Goal: Task Accomplishment & Management: Use online tool/utility

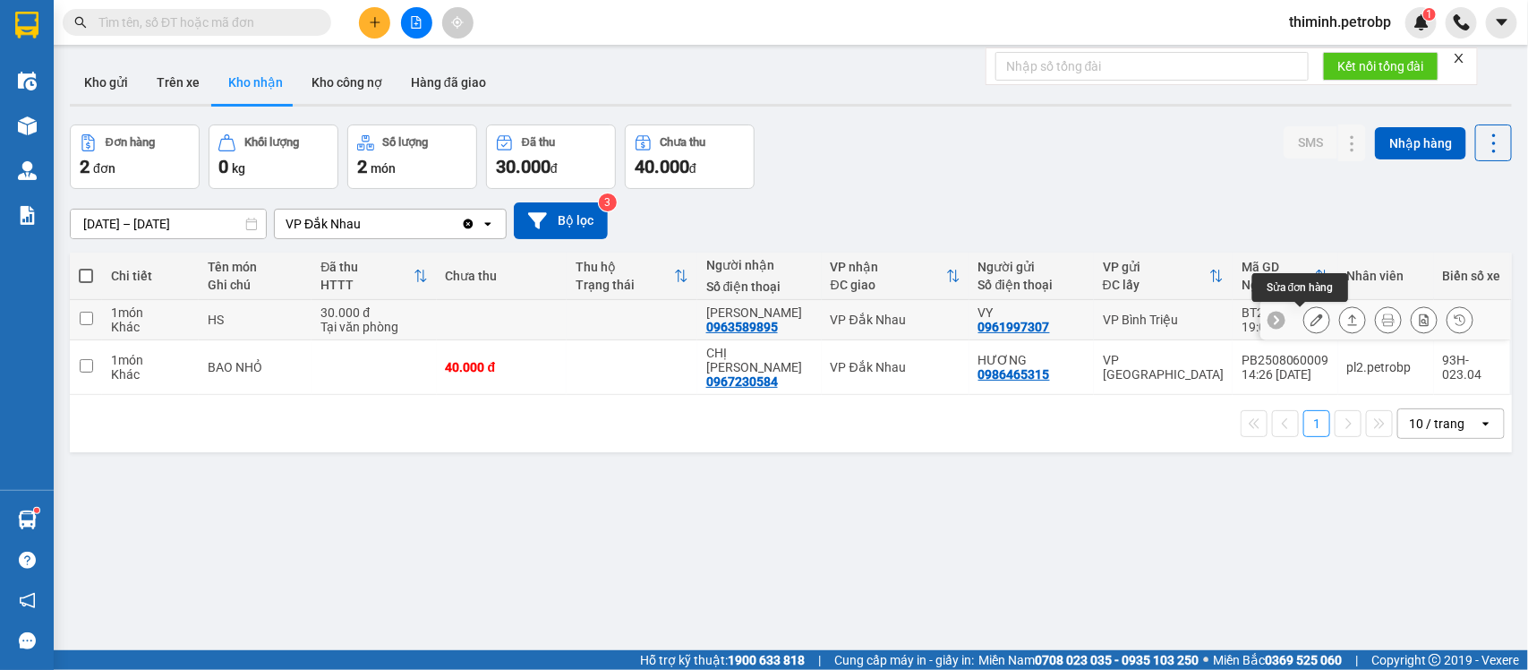
click at [1307, 320] on button at bounding box center [1316, 319] width 25 height 31
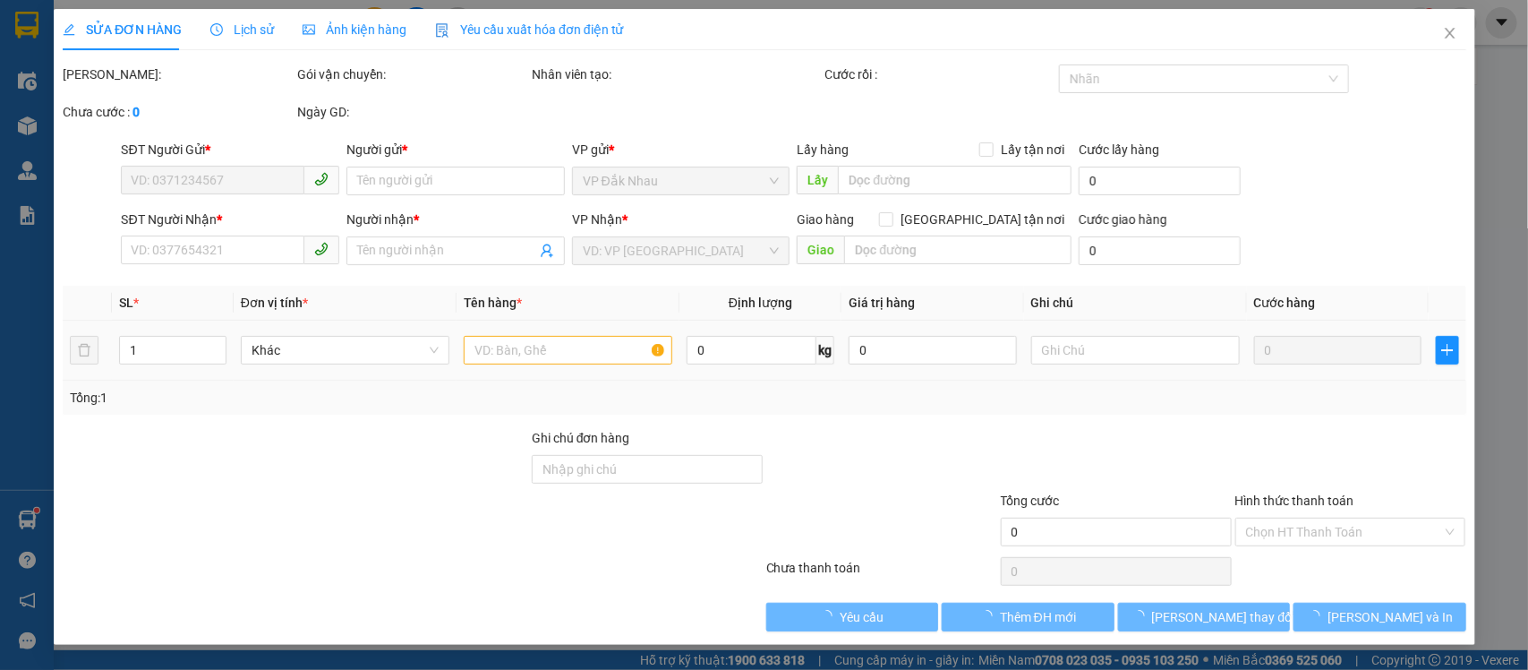
type input "0961997307"
type input "VY"
type input "0963589895"
type input "[PERSON_NAME]"
type input "30.000"
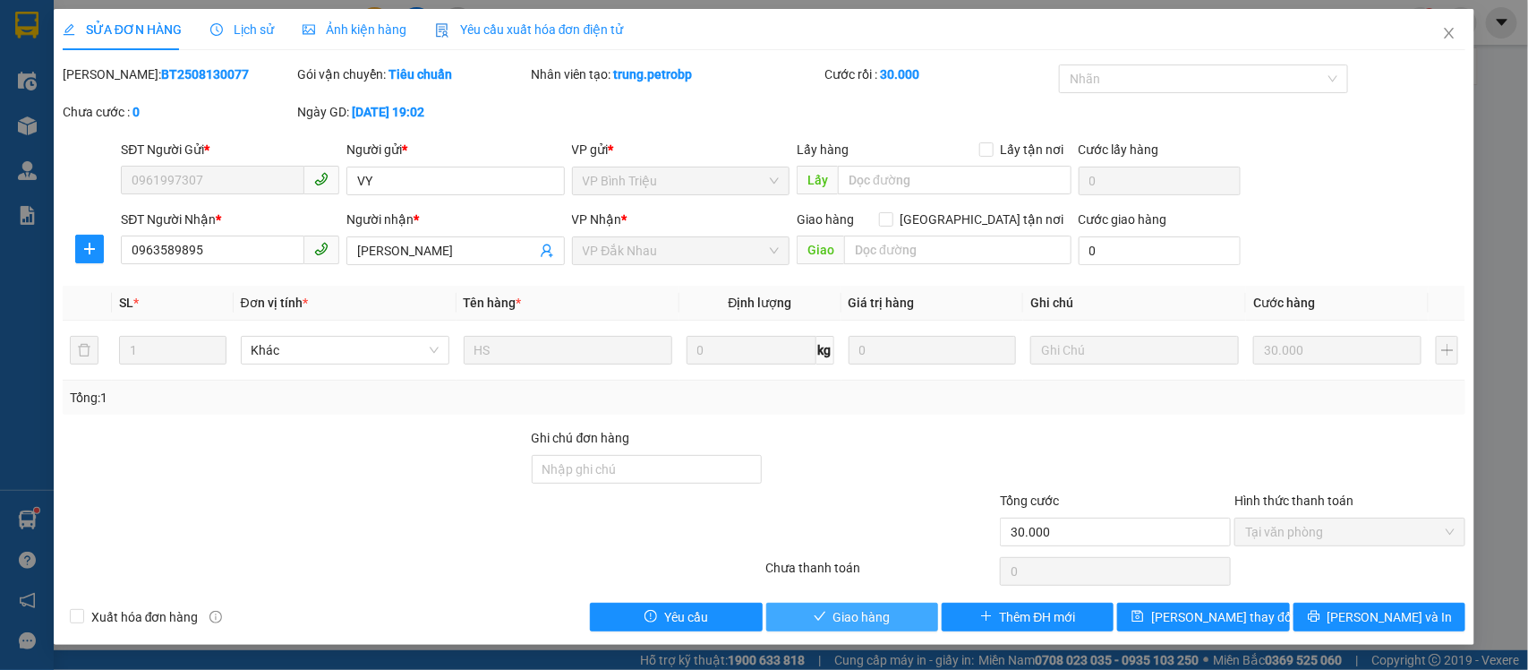
click at [874, 622] on span "Giao hàng" at bounding box center [861, 617] width 57 height 20
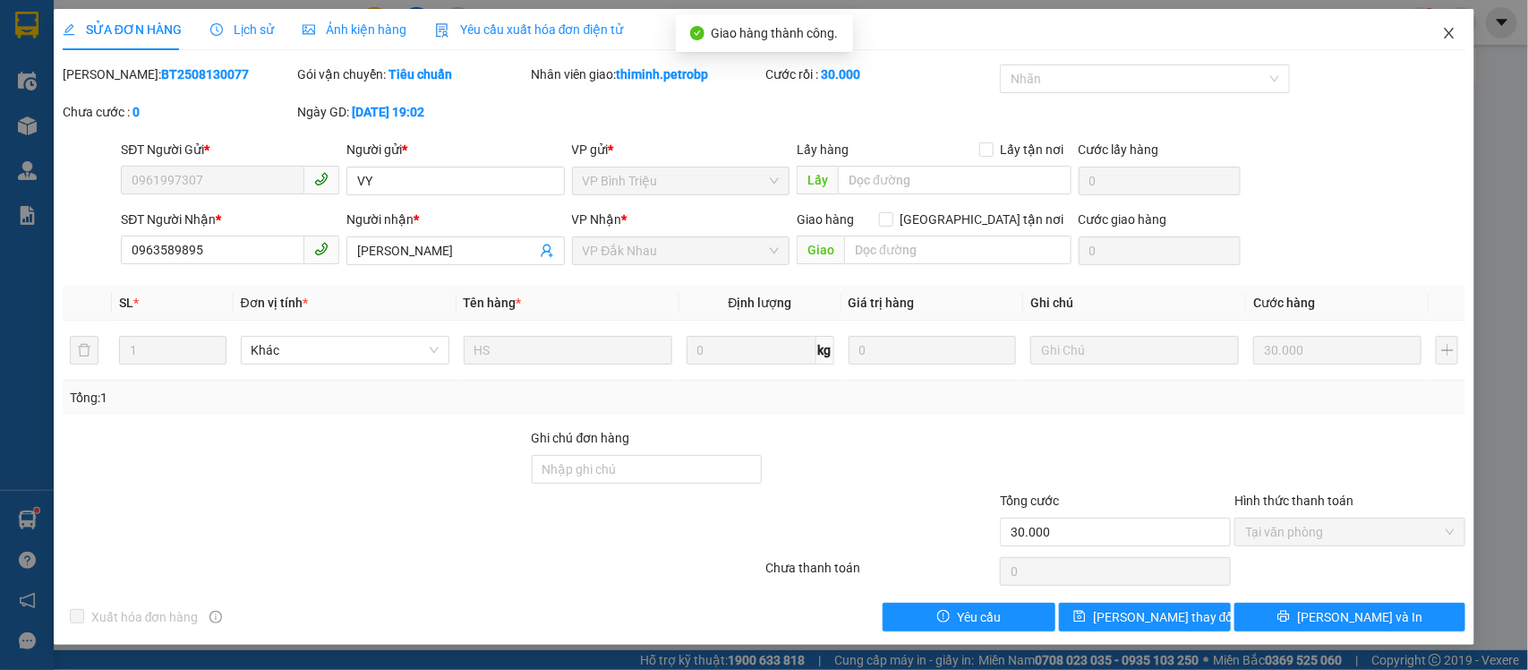
click at [1460, 38] on span "Close" at bounding box center [1449, 34] width 50 height 50
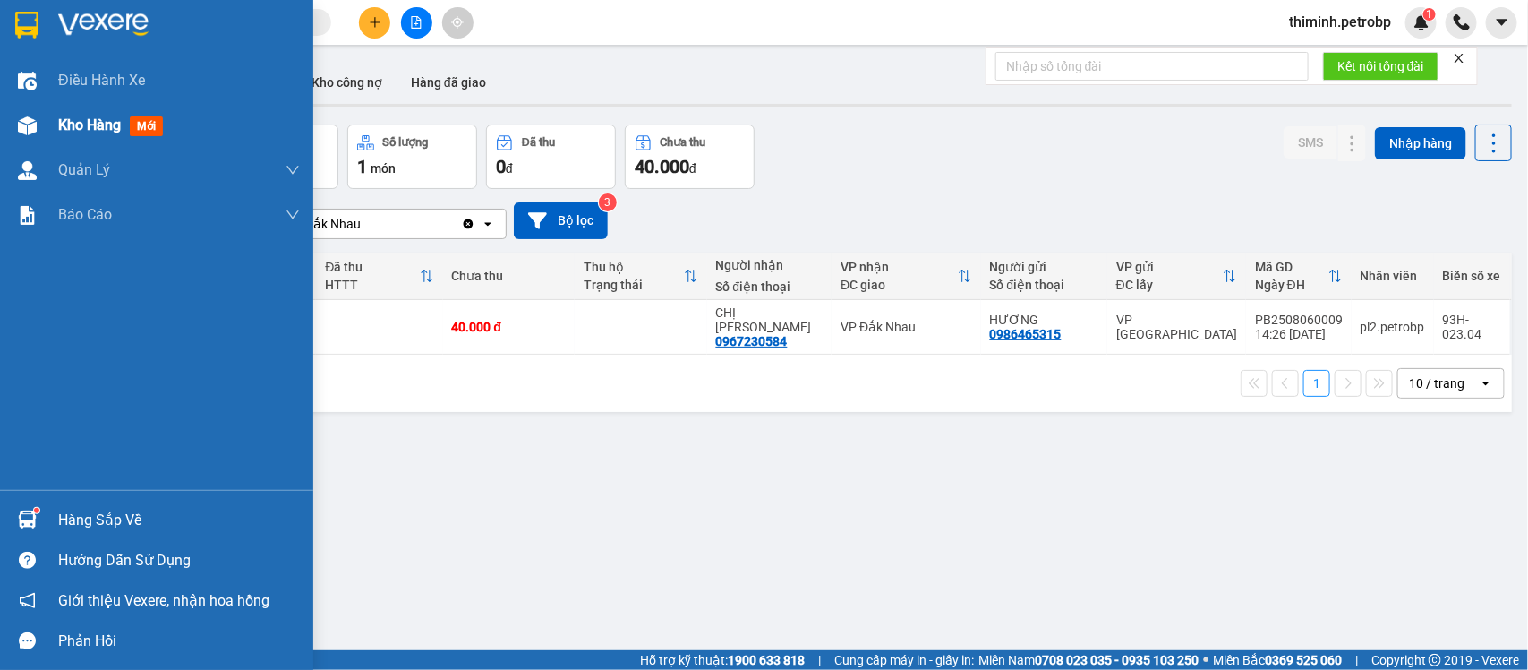
click at [85, 119] on span "Kho hàng" at bounding box center [89, 124] width 63 height 17
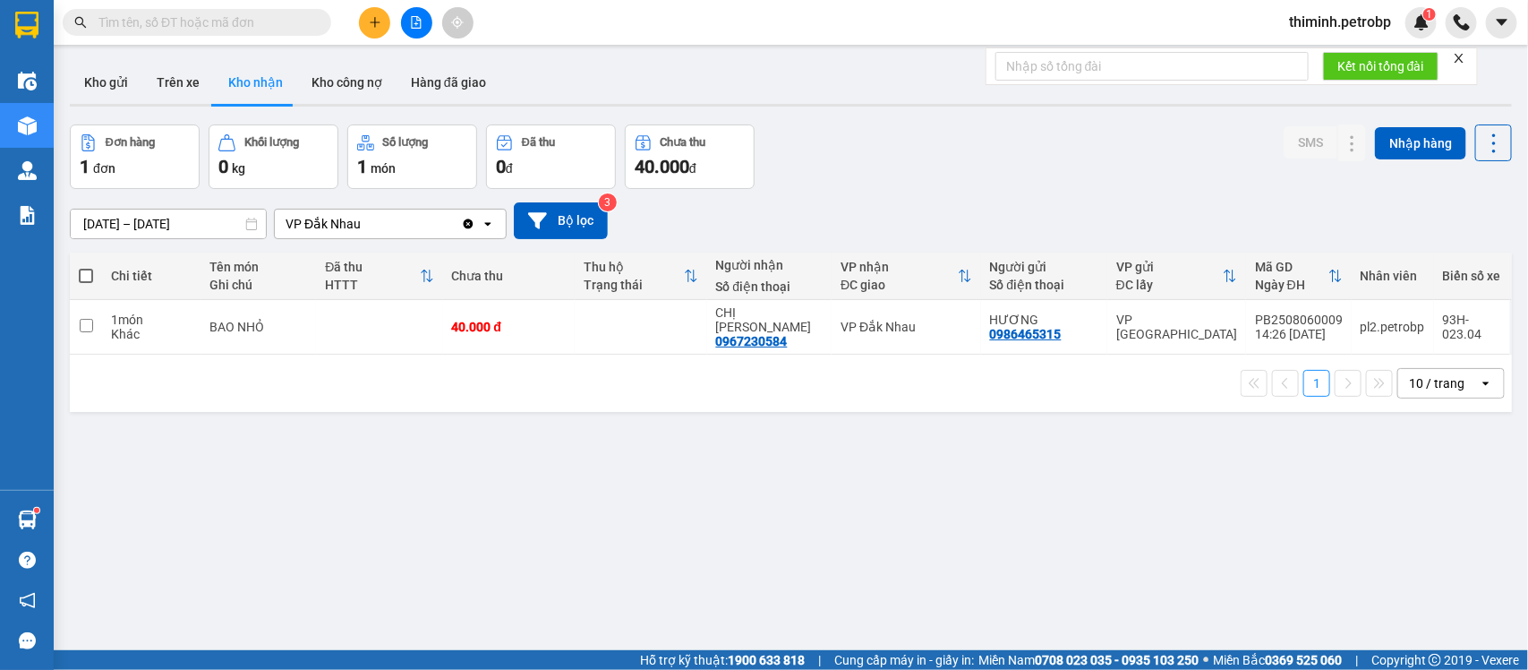
click at [59, 79] on main "ver 1.8.138 Kho gửi Trên xe Kho nhận Kho công nợ Hàng đã giao Đơn hàng 1 đơn Kh…" at bounding box center [764, 325] width 1528 height 650
click at [73, 79] on button "Kho gửi" at bounding box center [106, 82] width 73 height 43
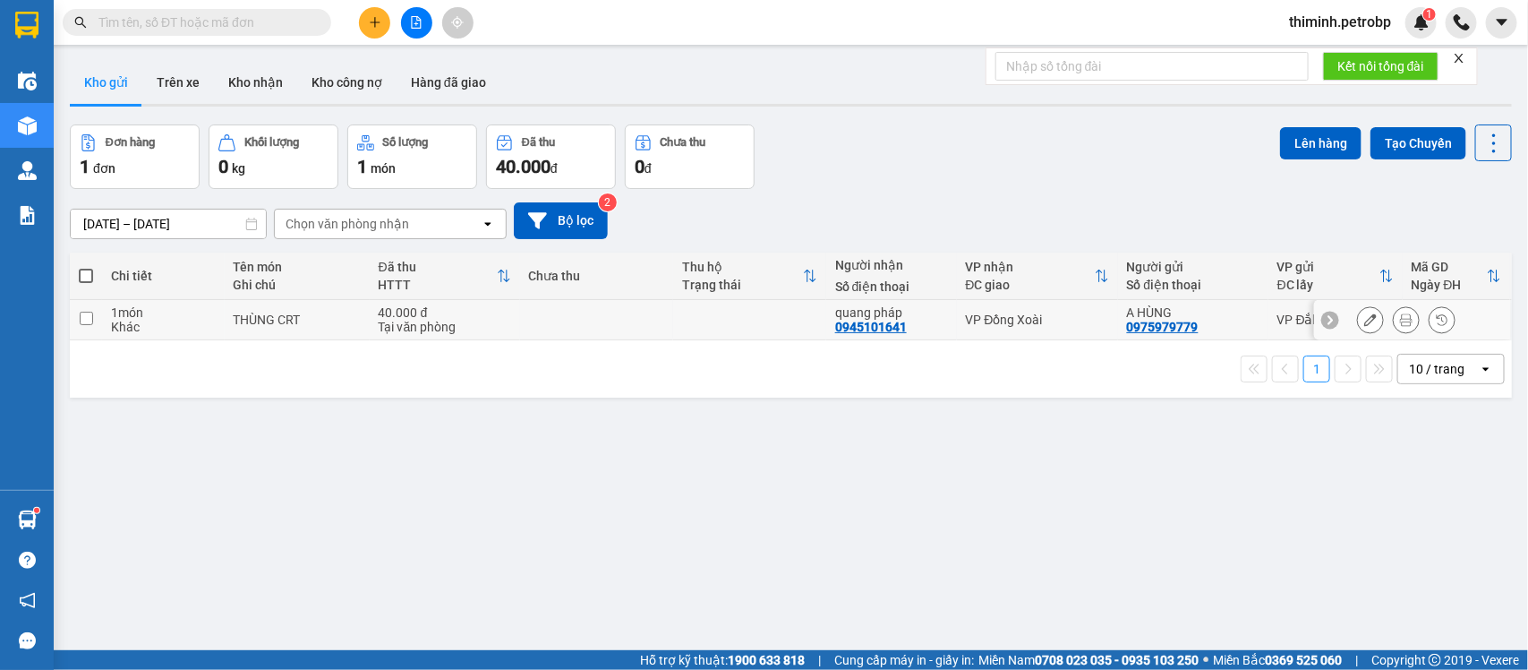
click at [83, 323] on input "checkbox" at bounding box center [86, 318] width 13 height 13
checkbox input "true"
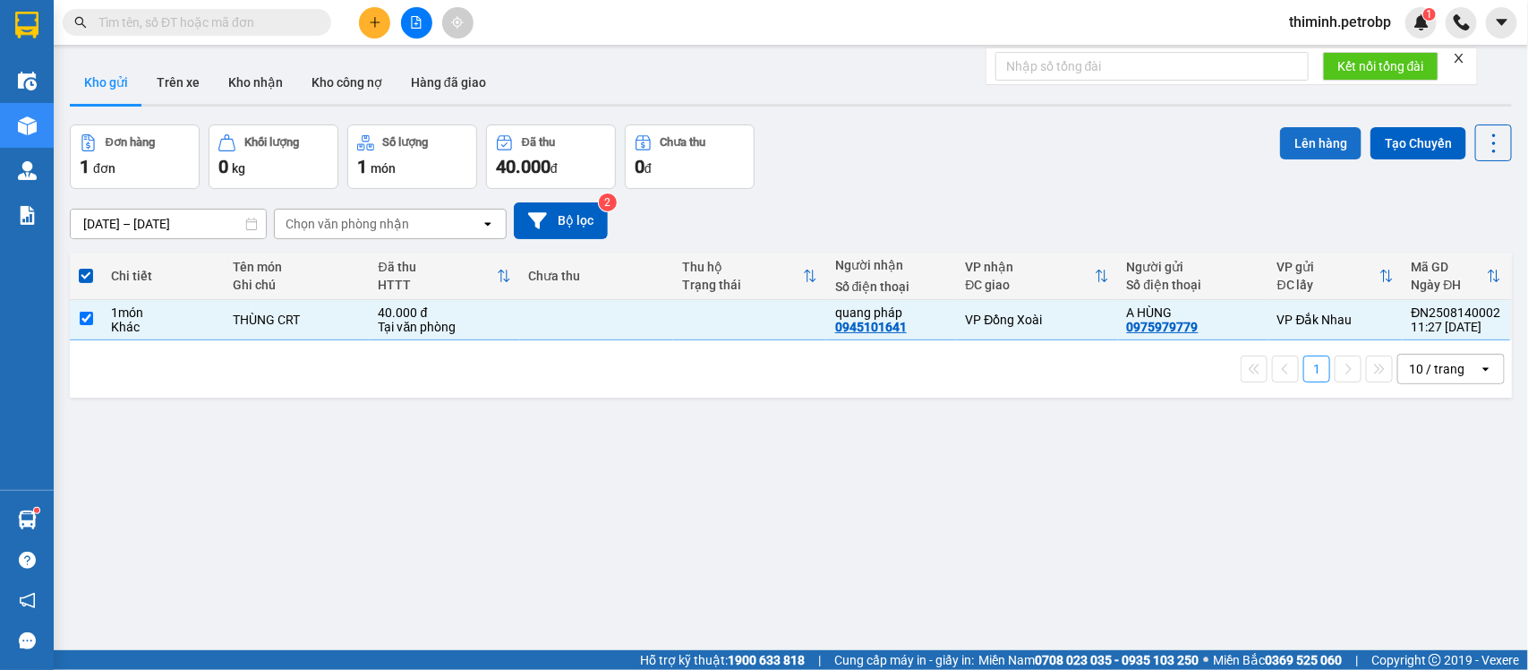
click at [1280, 150] on button "Lên hàng" at bounding box center [1320, 143] width 81 height 32
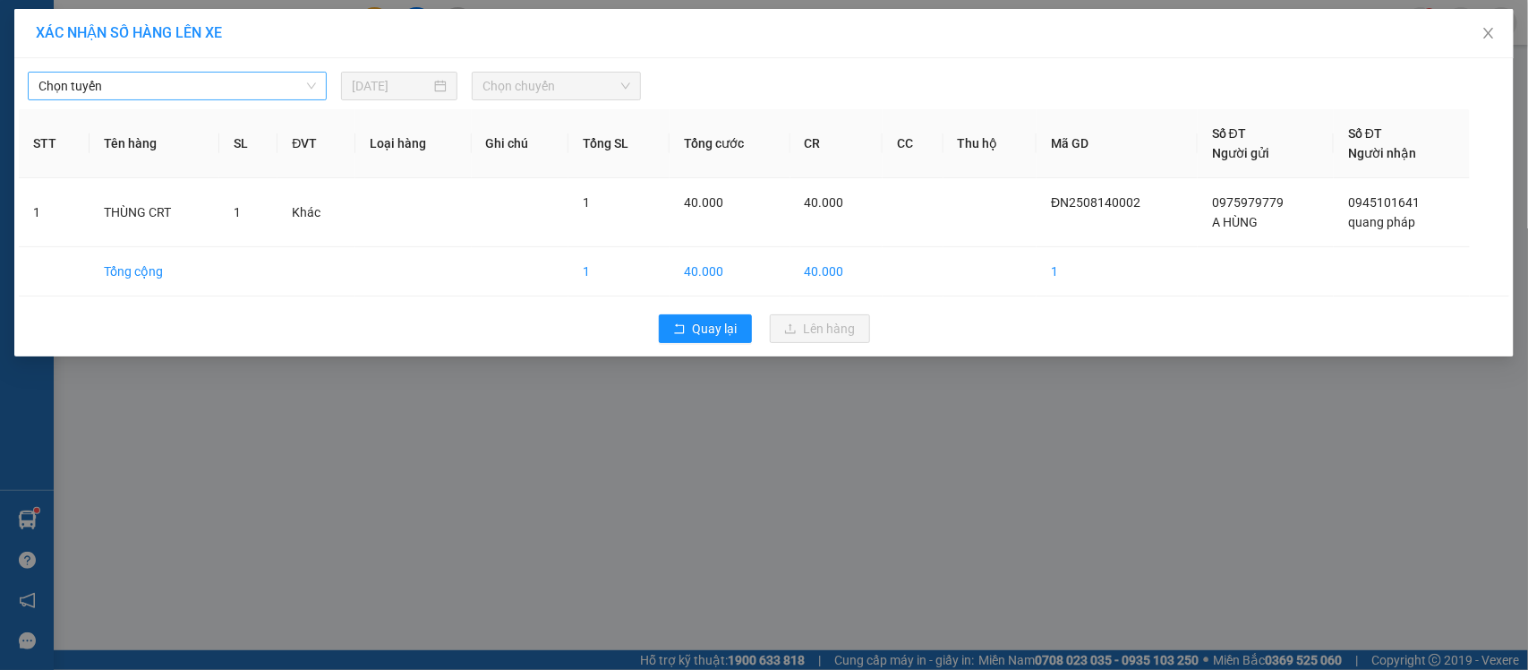
click at [180, 85] on span "Chọn tuyến" at bounding box center [177, 86] width 278 height 27
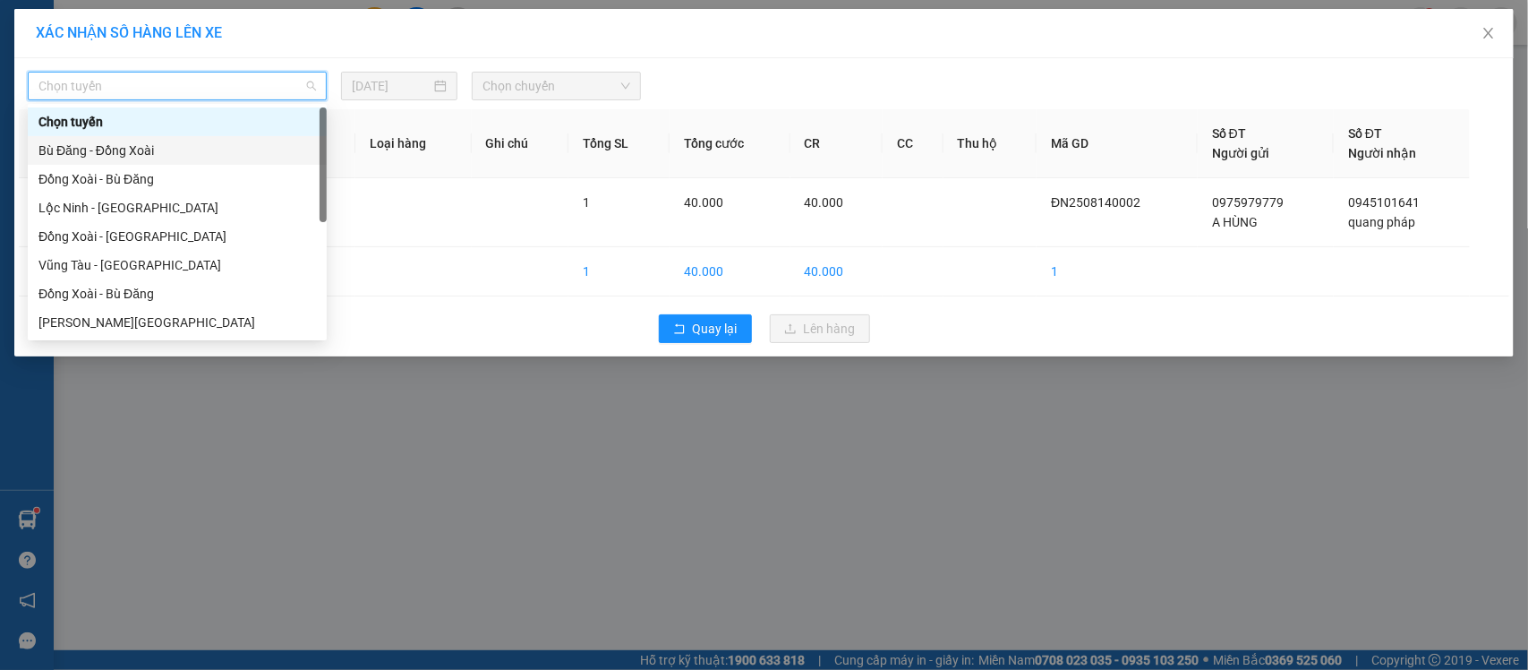
click at [112, 150] on div "Bù Đăng - Đồng Xoài" at bounding box center [177, 151] width 278 height 20
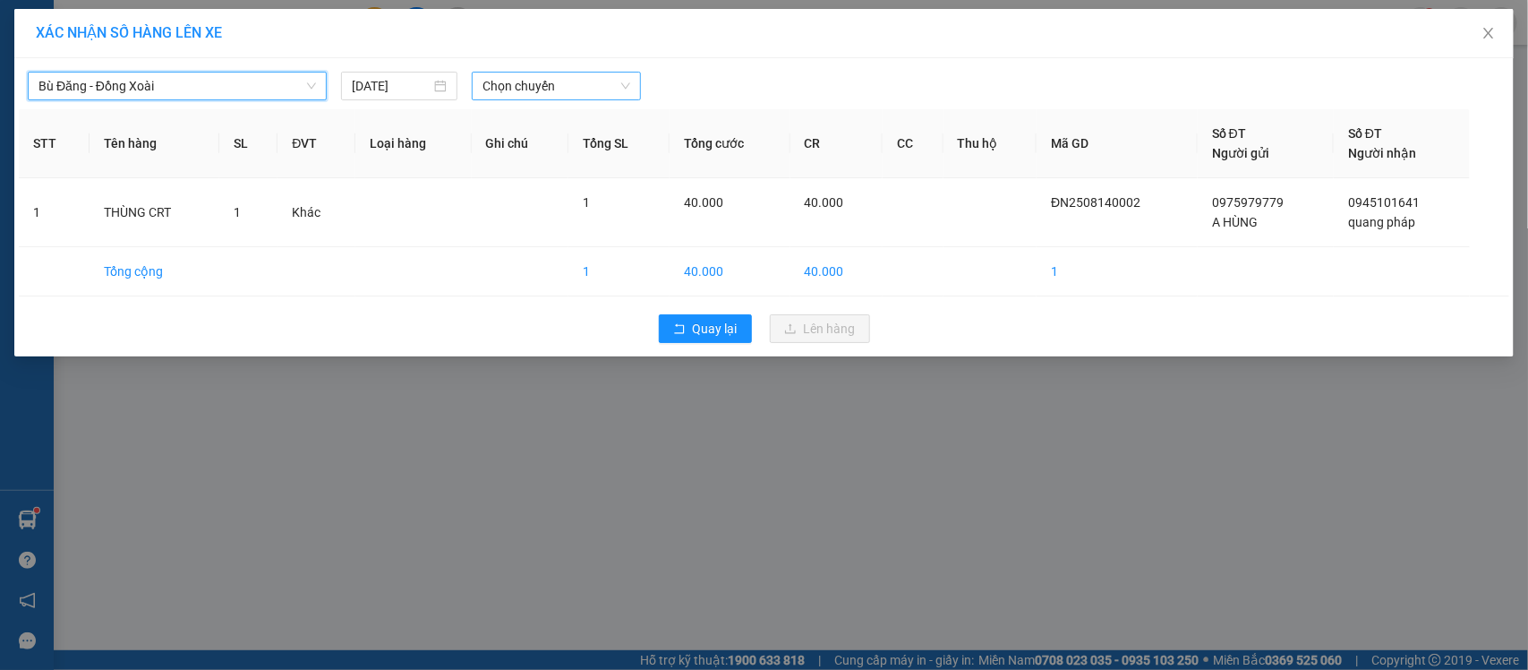
click at [519, 85] on span "Chọn chuyến" at bounding box center [555, 86] width 147 height 27
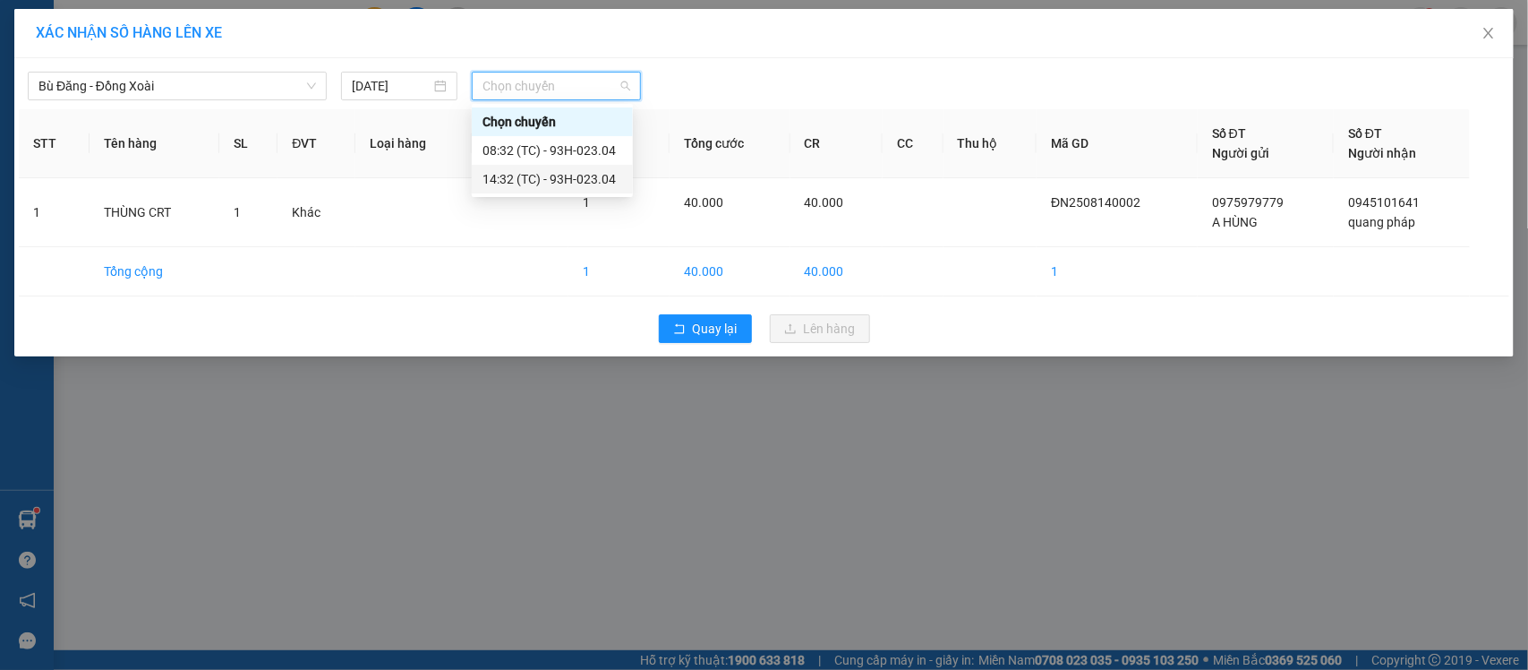
click at [521, 175] on div "14:32 (TC) - 93H-023.04" at bounding box center [552, 179] width 140 height 20
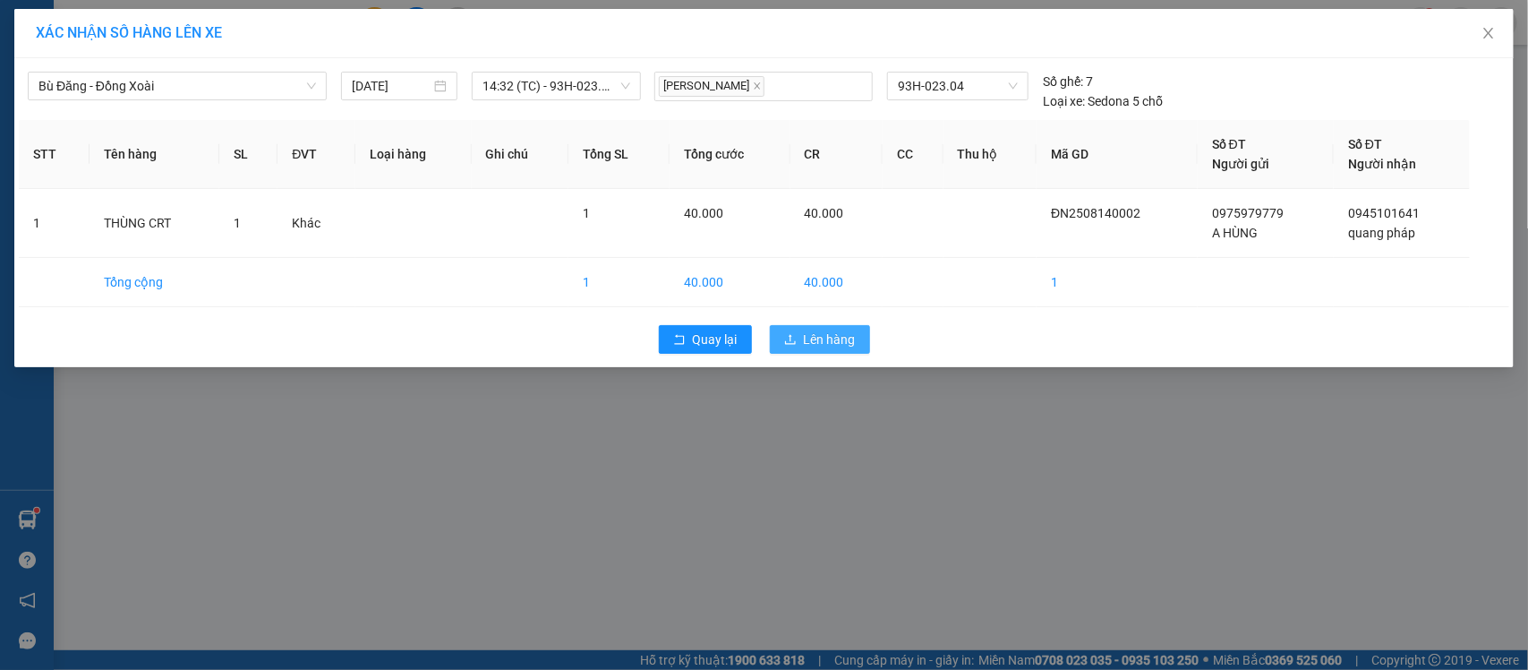
click at [829, 338] on span "Lên hàng" at bounding box center [830, 339] width 52 height 20
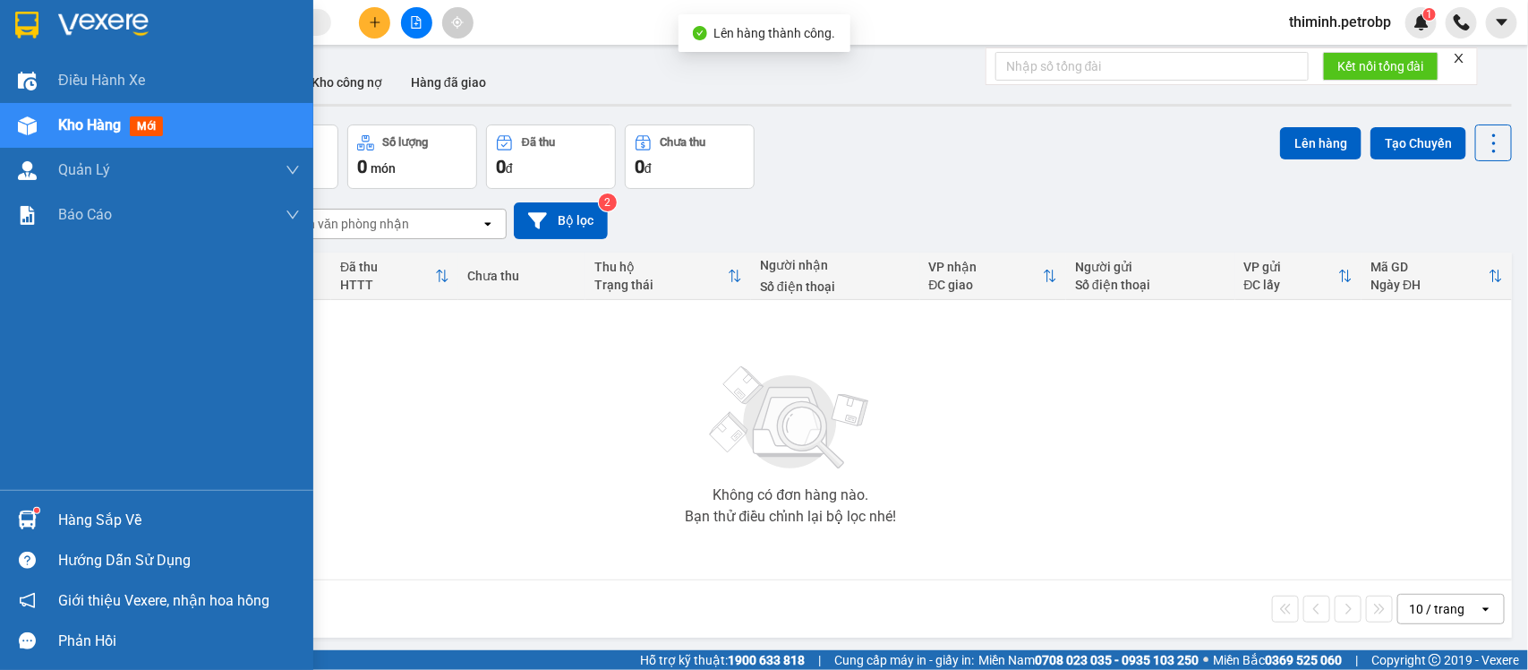
click at [19, 515] on img at bounding box center [27, 519] width 19 height 19
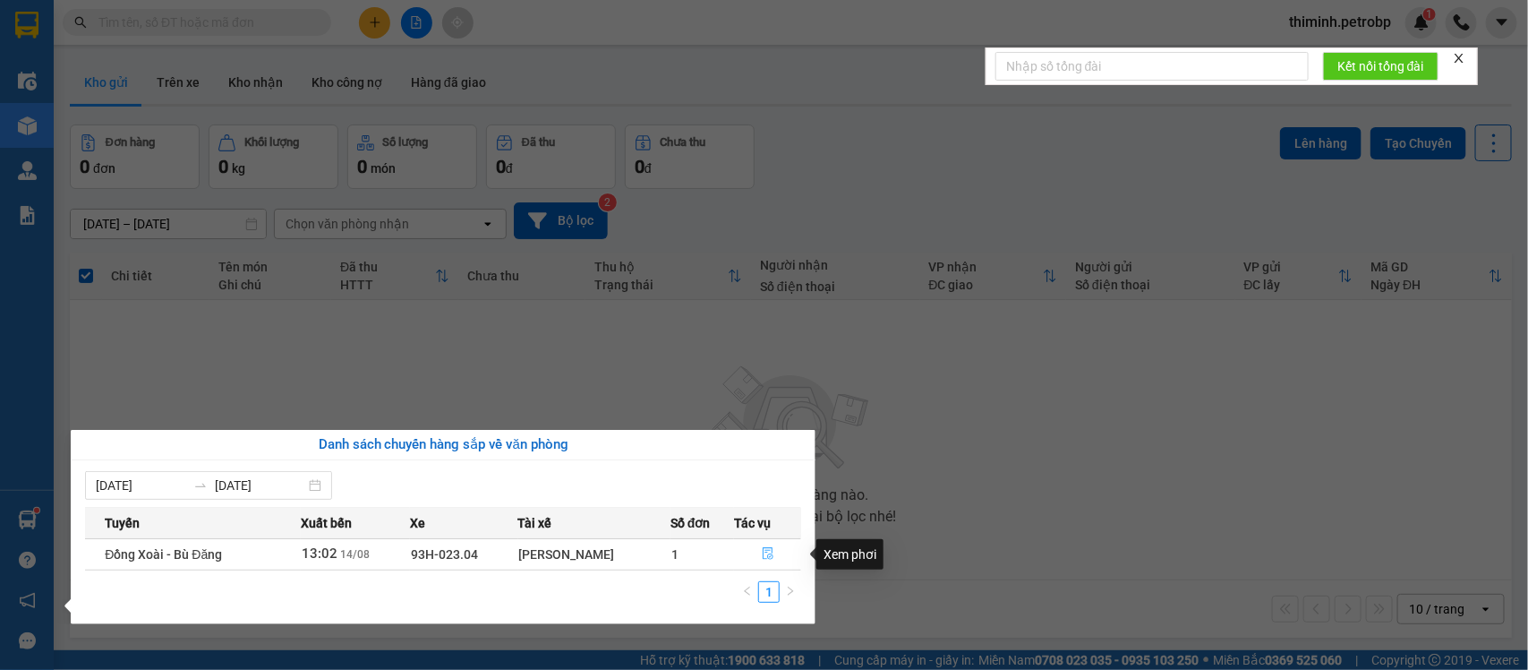
click at [748, 560] on button "button" at bounding box center [767, 554] width 65 height 29
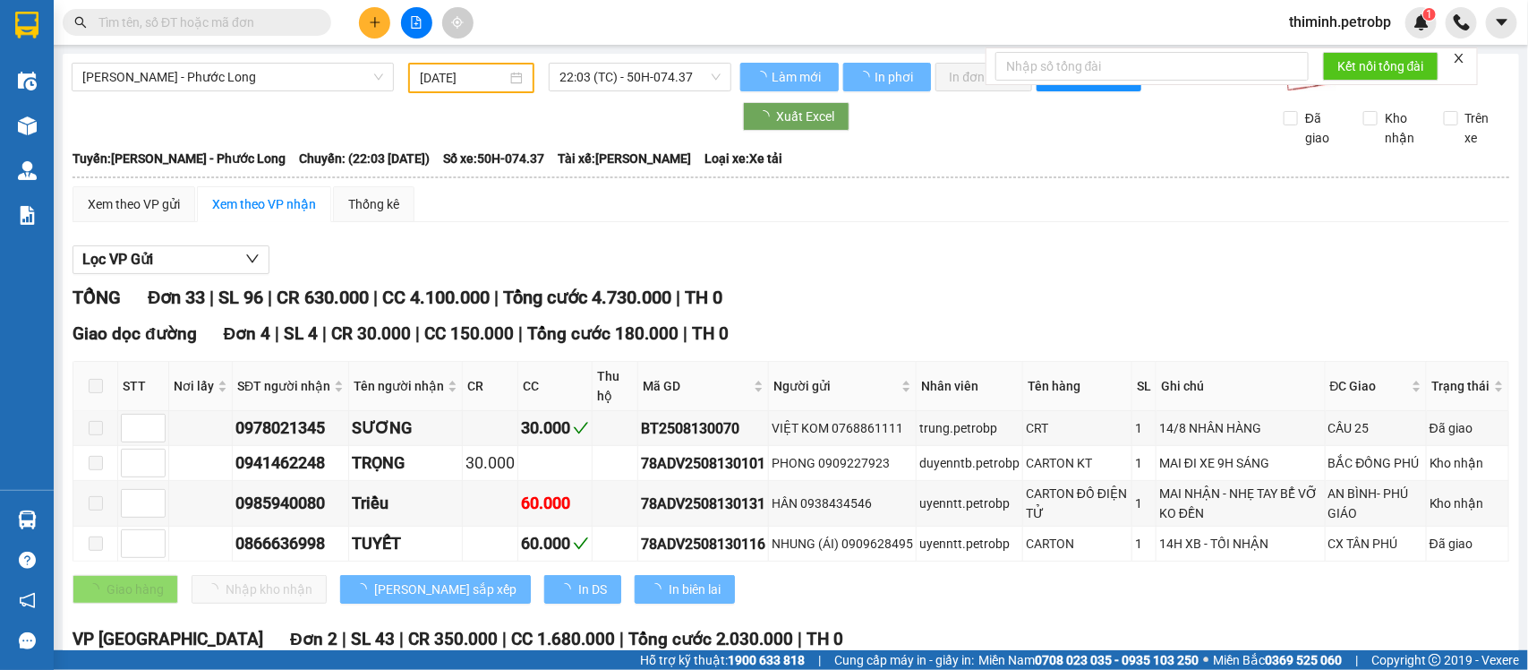
type input "[DATE]"
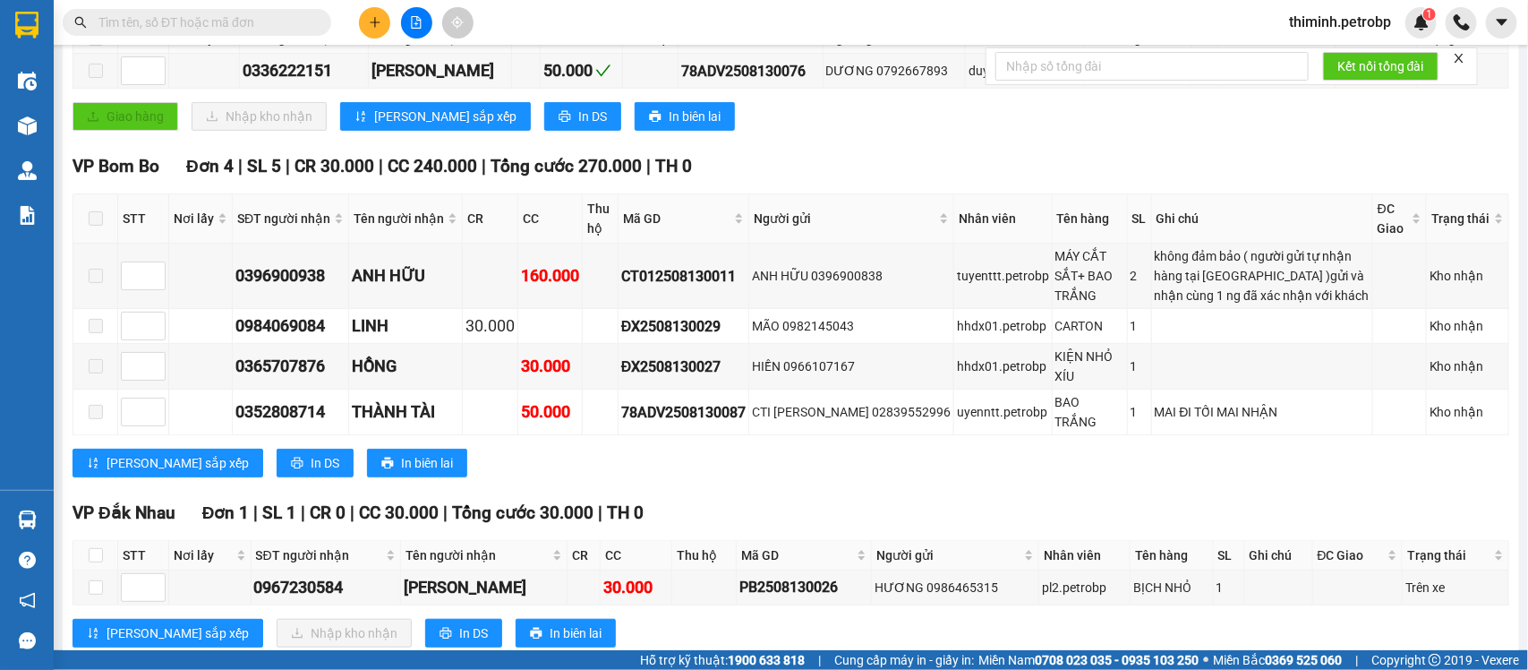
scroll to position [559, 0]
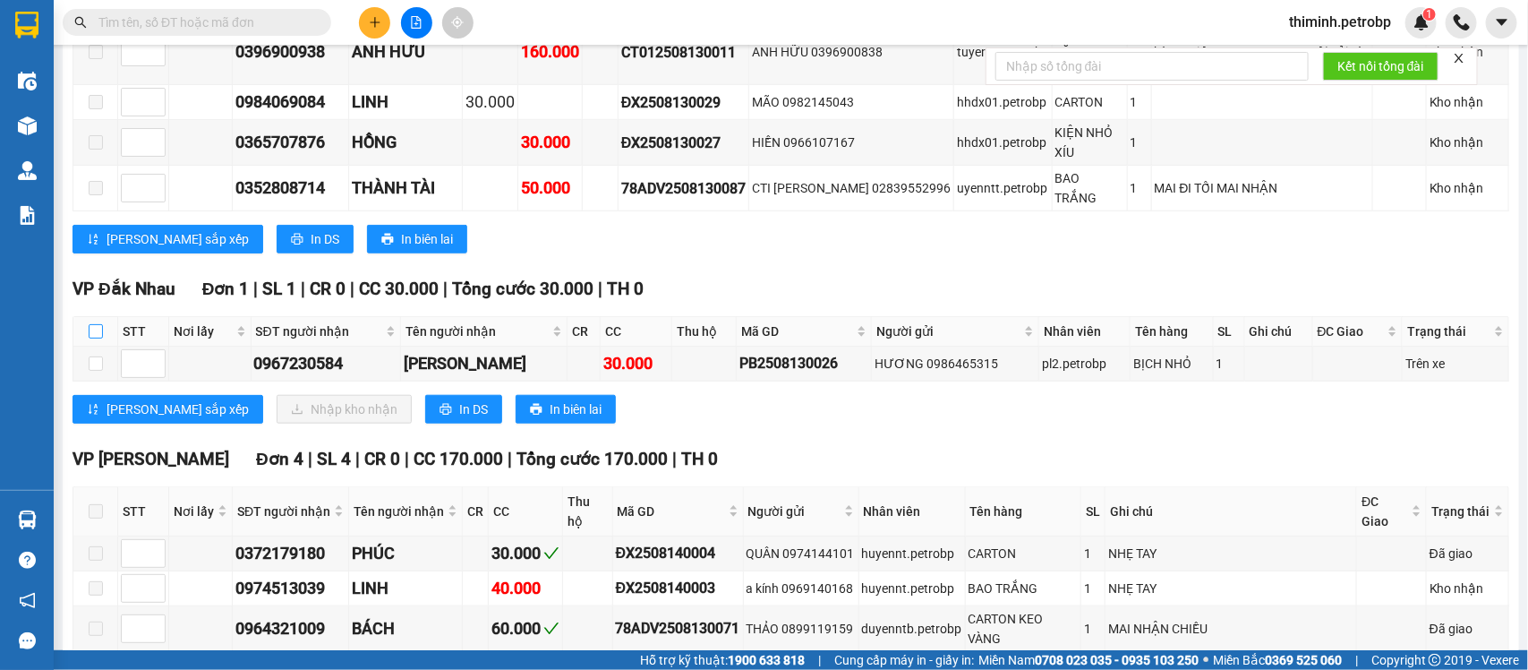
click at [95, 332] on input "checkbox" at bounding box center [96, 331] width 14 height 14
checkbox input "true"
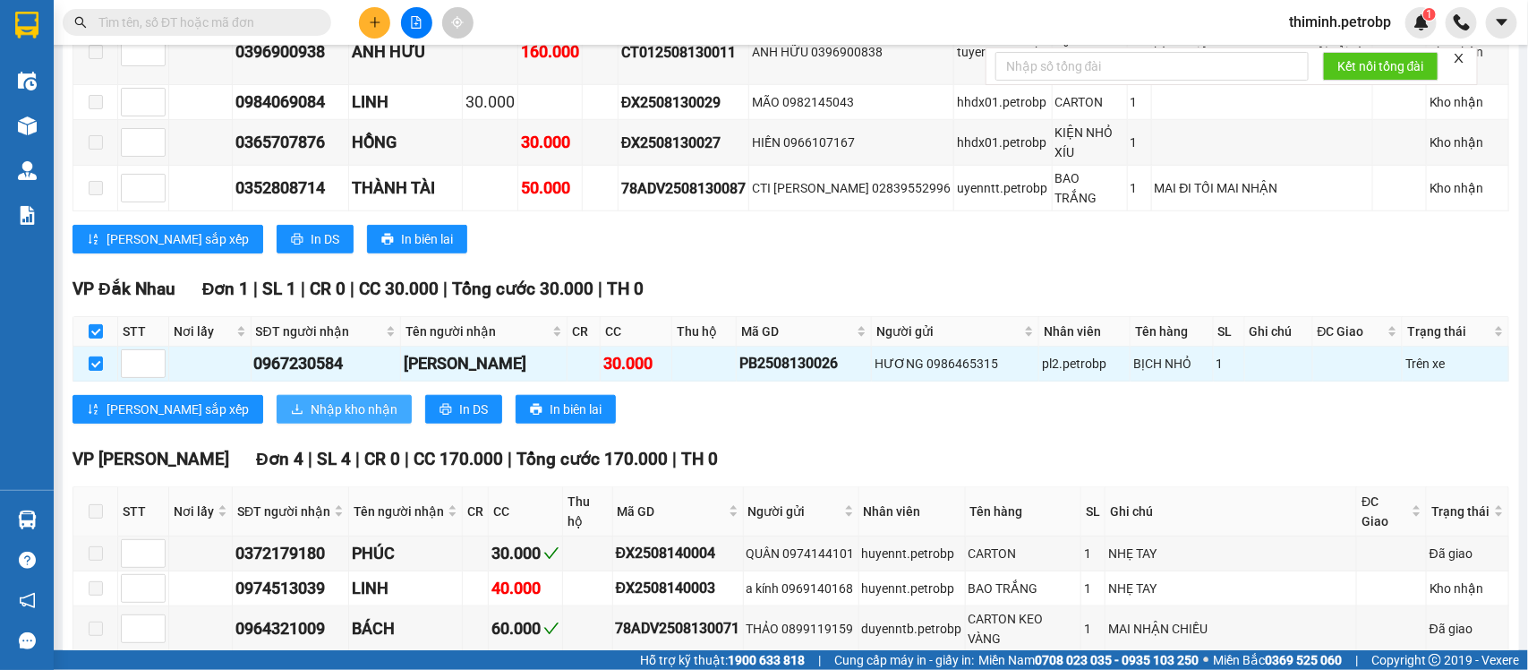
click at [311, 400] on span "Nhập kho nhận" at bounding box center [354, 409] width 87 height 20
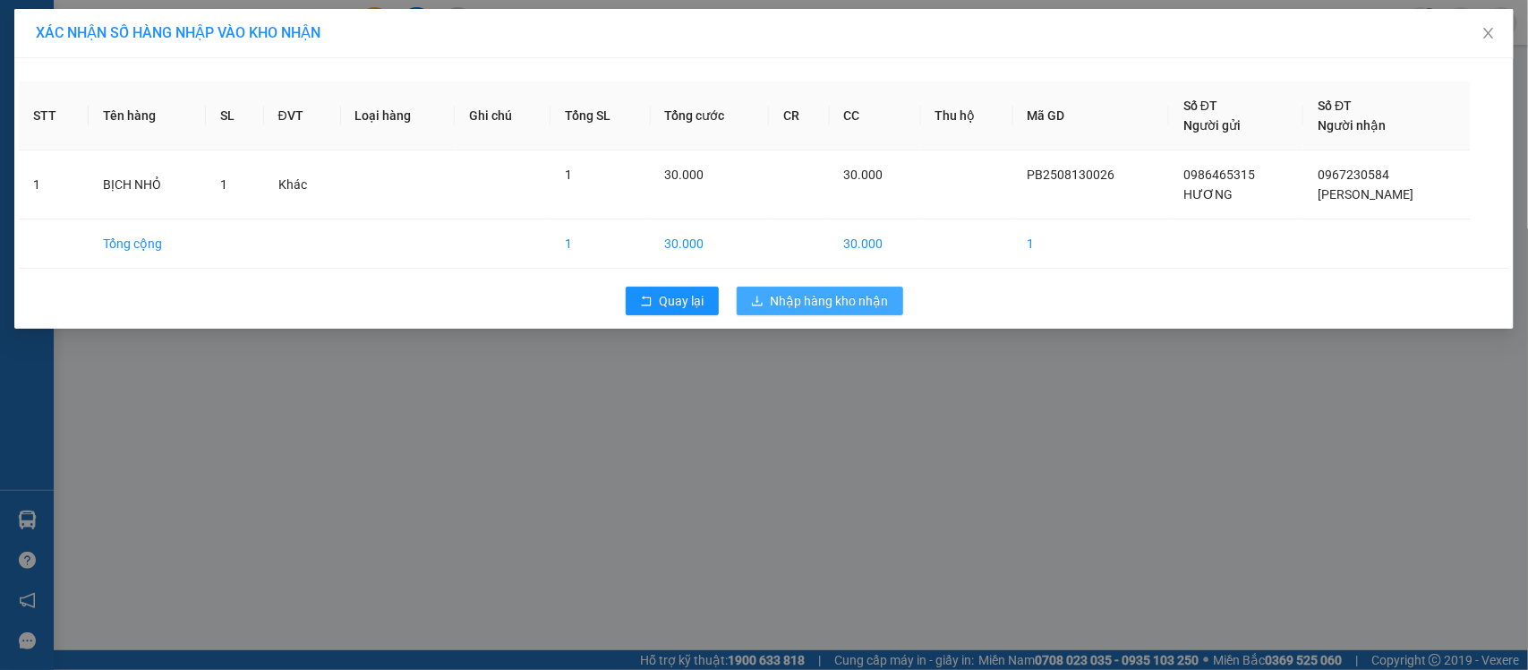
click at [840, 296] on span "Nhập hàng kho nhận" at bounding box center [830, 301] width 118 height 20
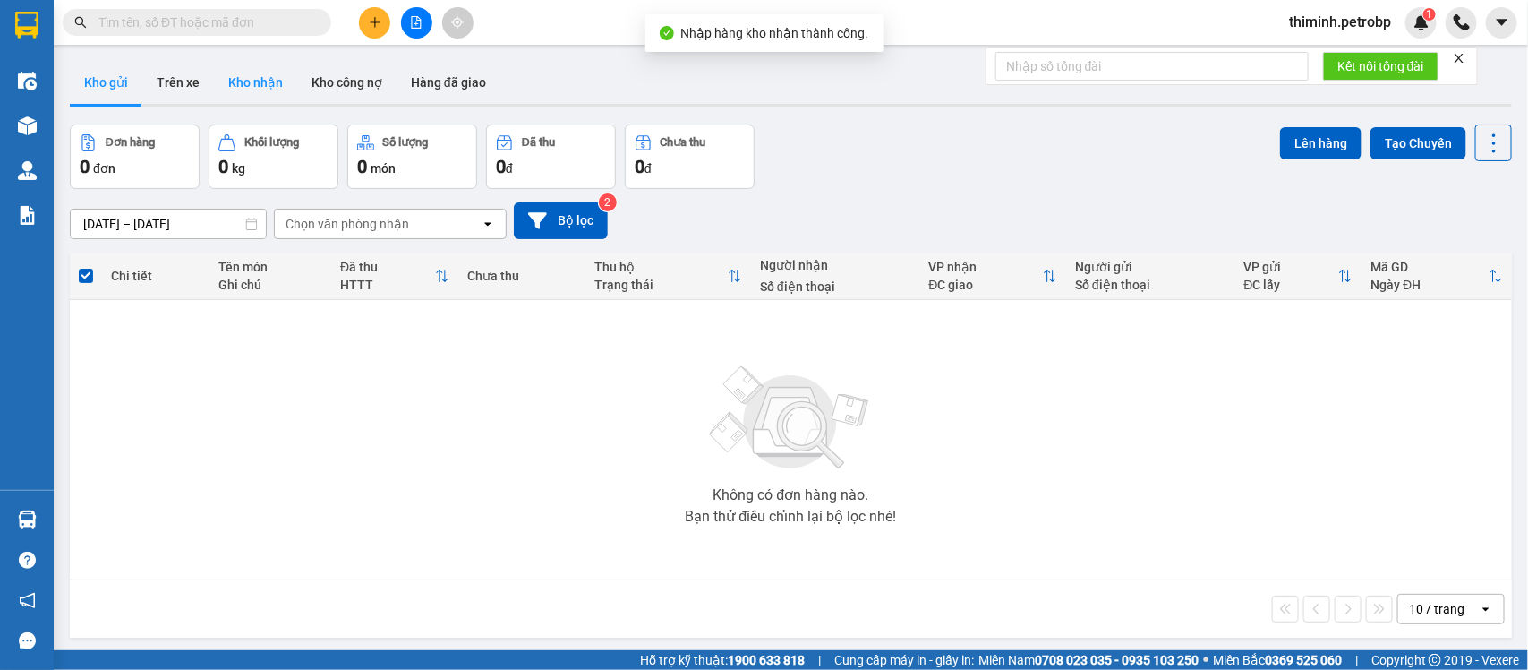
click at [252, 64] on button "Kho nhận" at bounding box center [255, 82] width 83 height 43
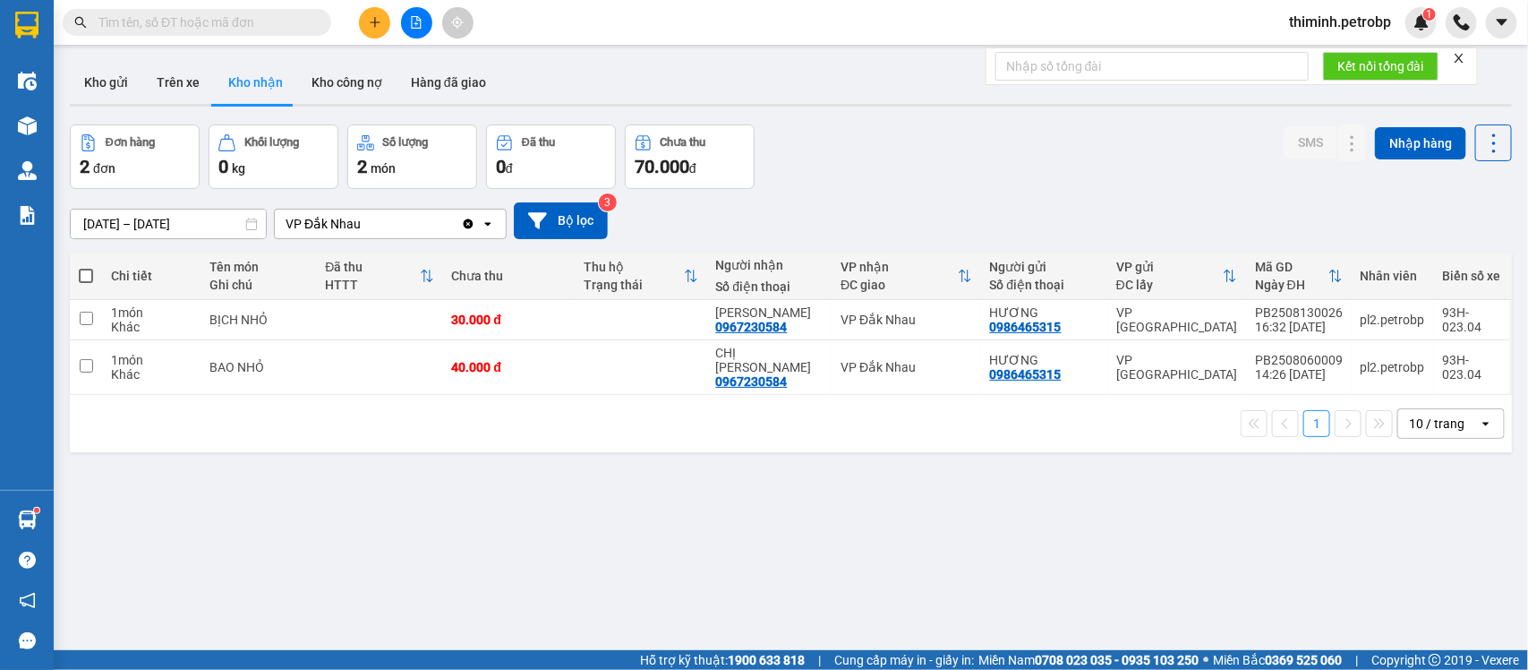
click at [1377, 23] on span "thiminh.petrobp" at bounding box center [1340, 22] width 131 height 22
click at [1329, 51] on span "Đăng xuất" at bounding box center [1348, 56] width 96 height 20
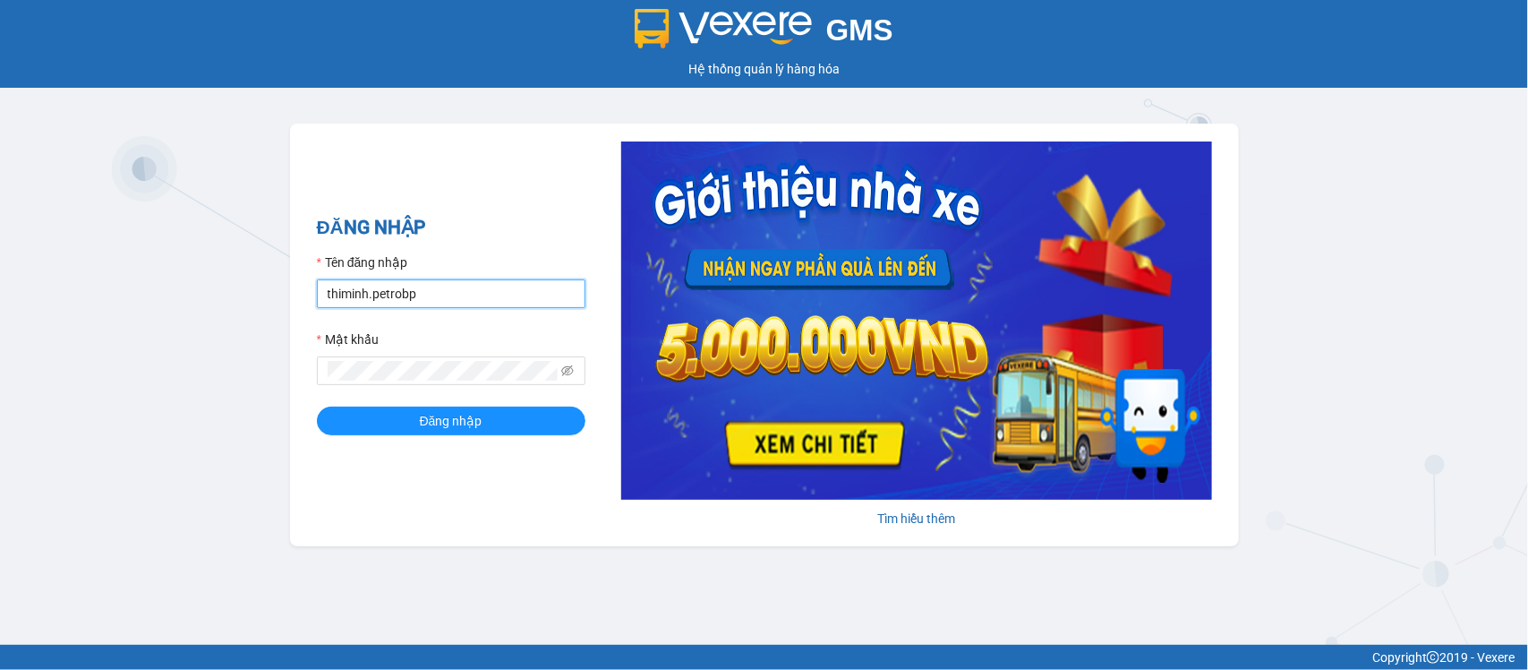
click at [476, 291] on input "thiminh.petrobp" at bounding box center [451, 293] width 269 height 29
type input "lydt.petrobp"
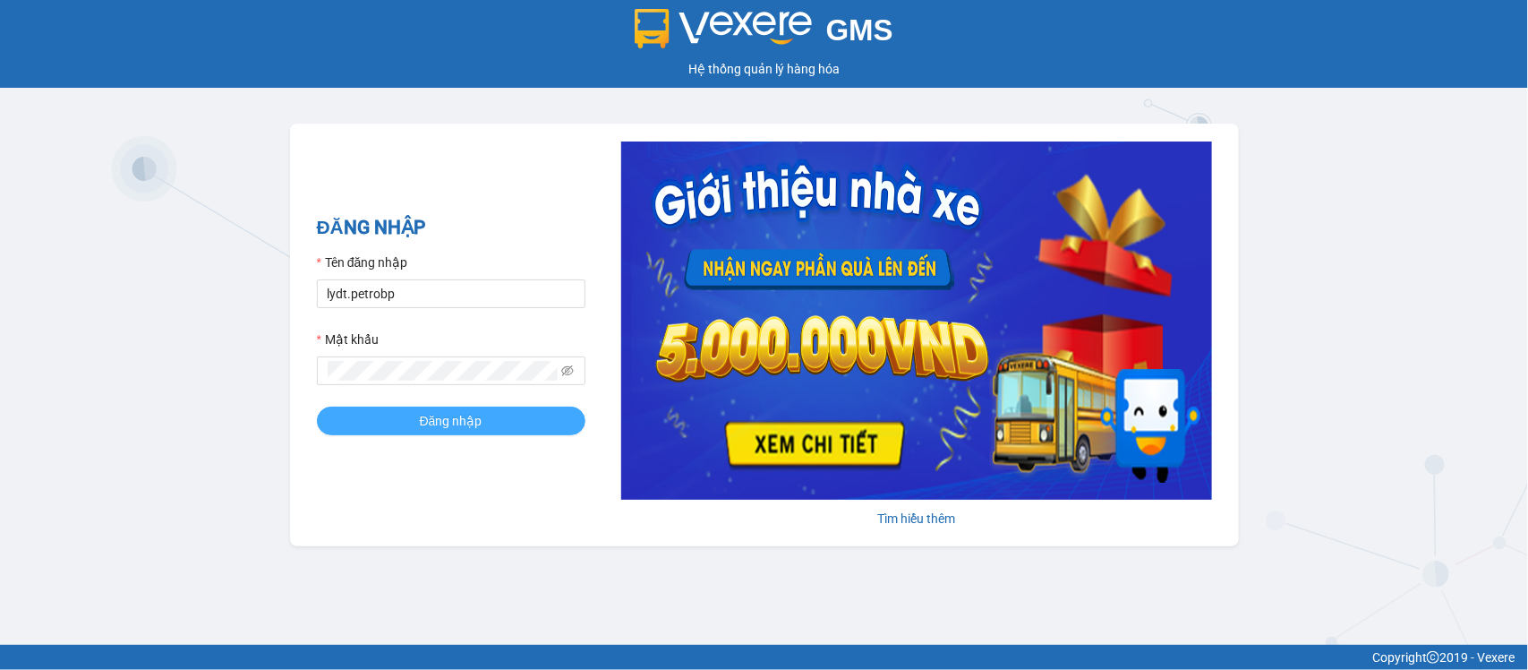
click at [473, 421] on span "Đăng nhập" at bounding box center [451, 421] width 63 height 20
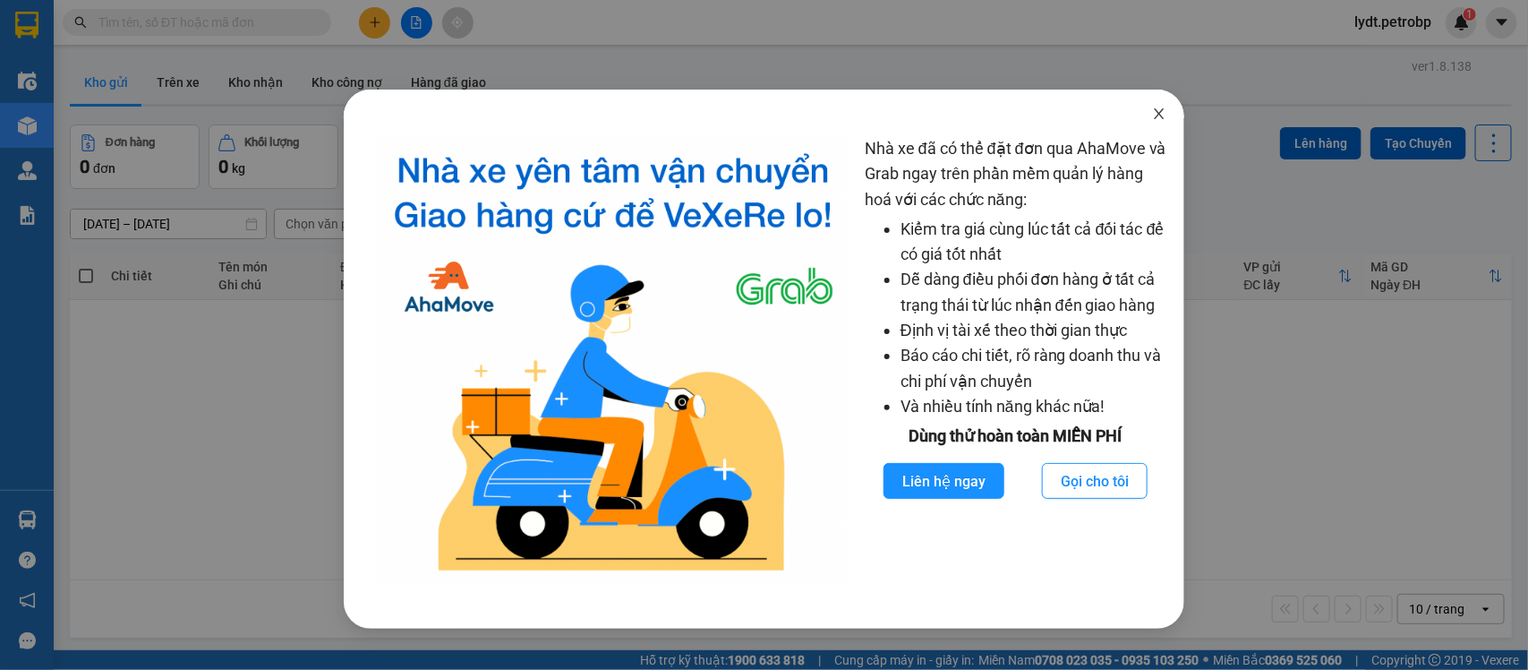
click at [1170, 127] on span "Close" at bounding box center [1159, 115] width 50 height 50
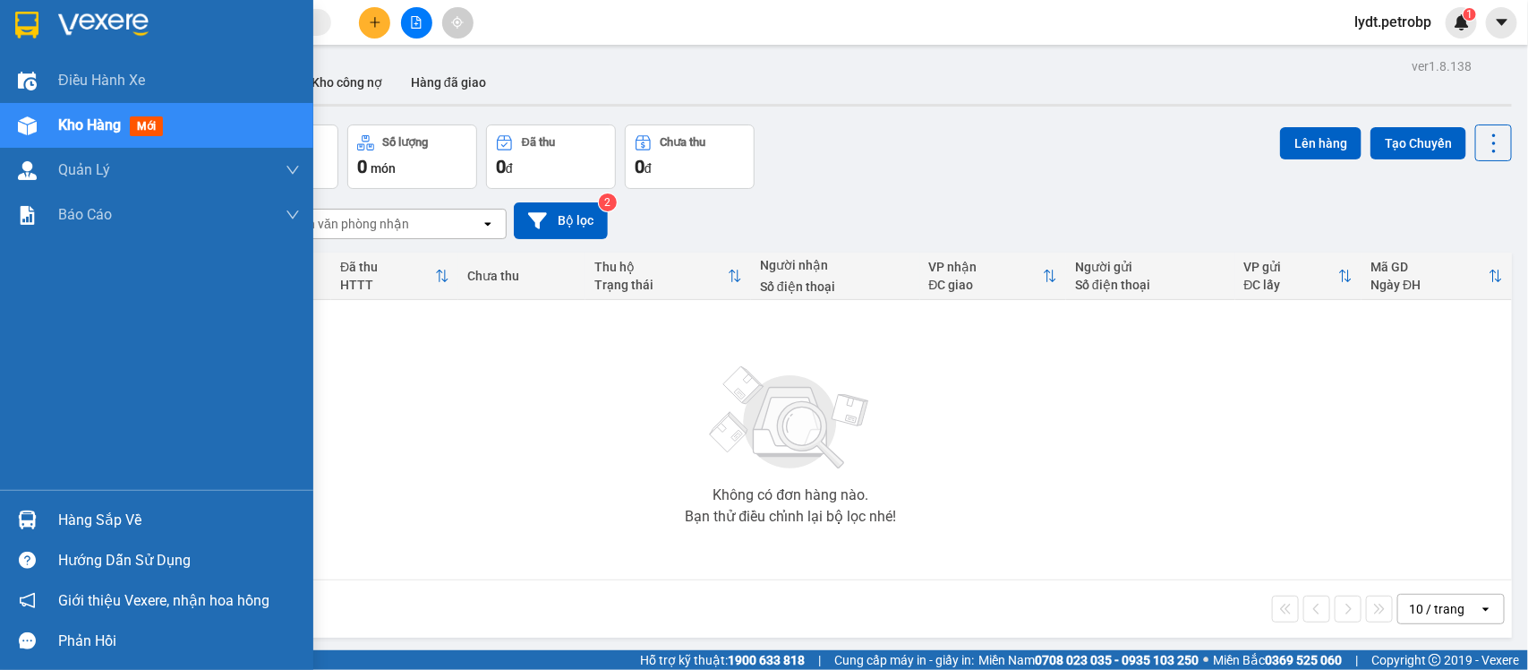
click at [19, 503] on div "Hàng sắp về" at bounding box center [156, 520] width 313 height 40
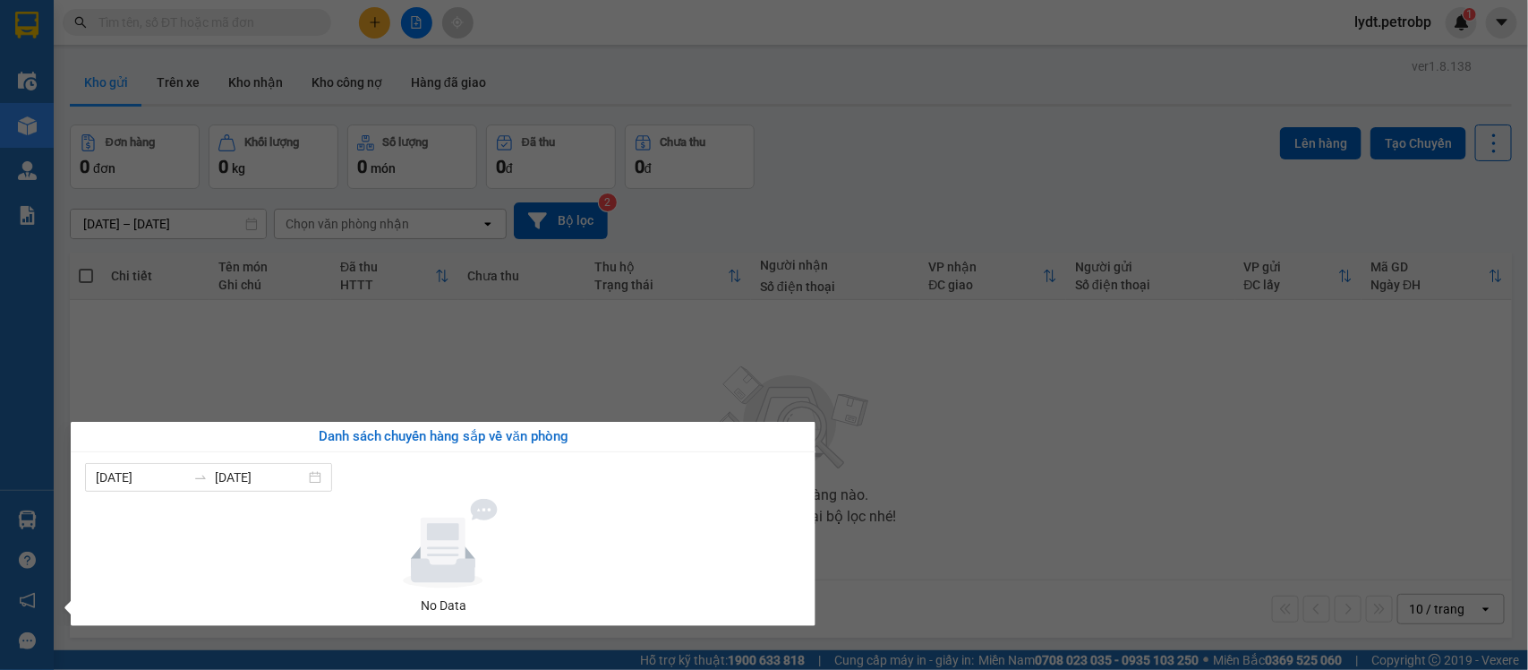
click at [1097, 593] on section "Kết quả tìm kiếm ( 0 ) Bộ lọc No Data lydt.petrobp 1 Điều hành xe Kho hàng mới …" at bounding box center [764, 335] width 1528 height 670
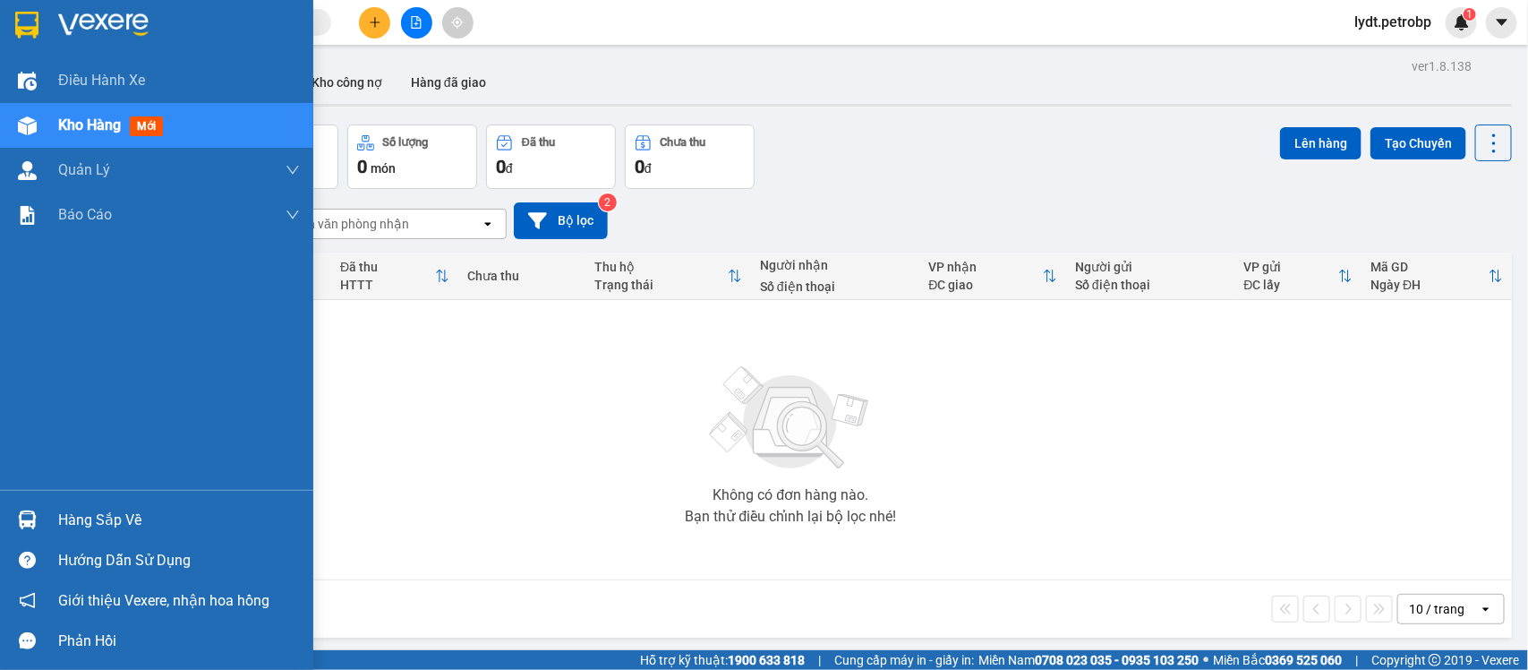
click at [46, 525] on div "Hàng sắp về" at bounding box center [156, 520] width 313 height 40
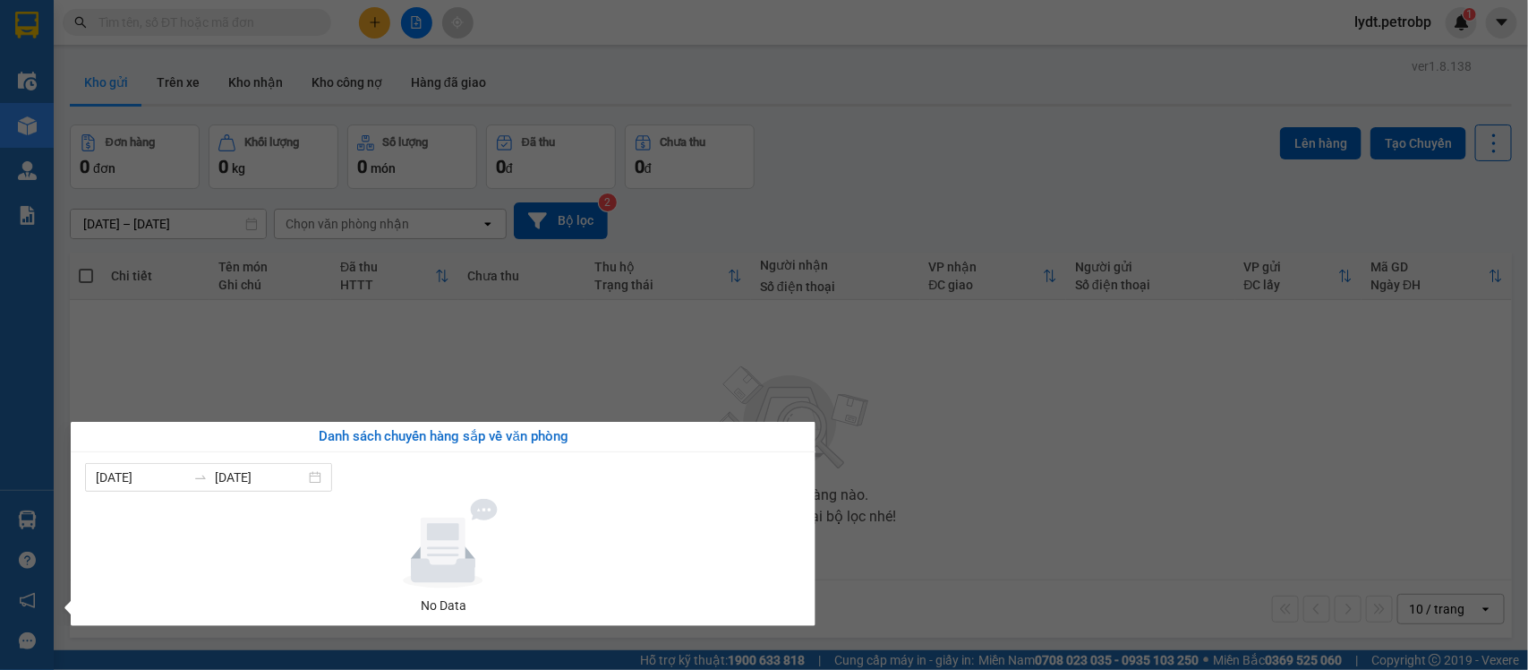
click at [877, 534] on section "Kết quả tìm kiếm ( 0 ) Bộ lọc No Data lydt.petrobp 1 Điều hành xe Kho hàng mới …" at bounding box center [764, 335] width 1528 height 670
